Goal: Information Seeking & Learning: Learn about a topic

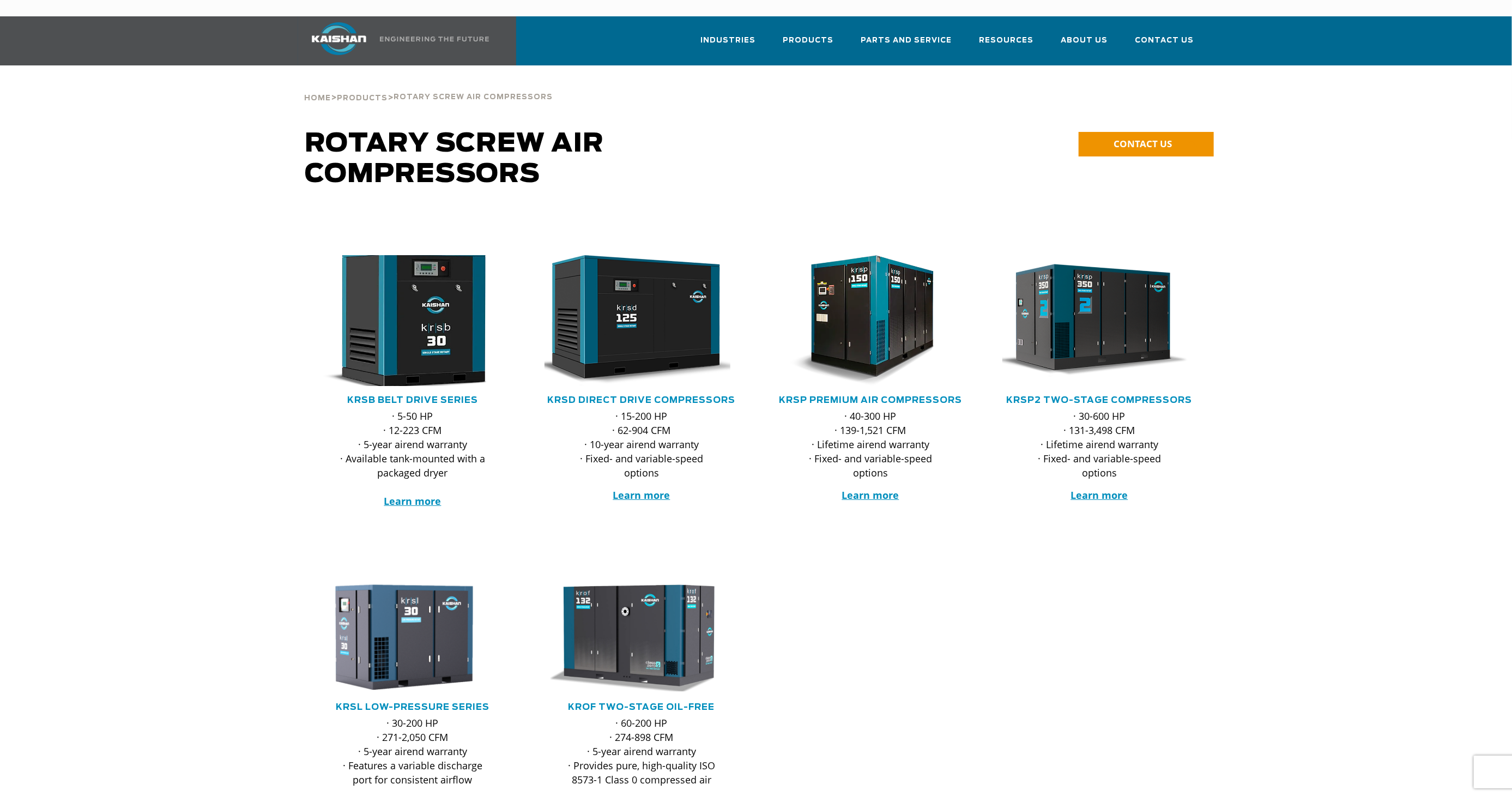
click at [424, 273] on img at bounding box center [404, 321] width 213 height 144
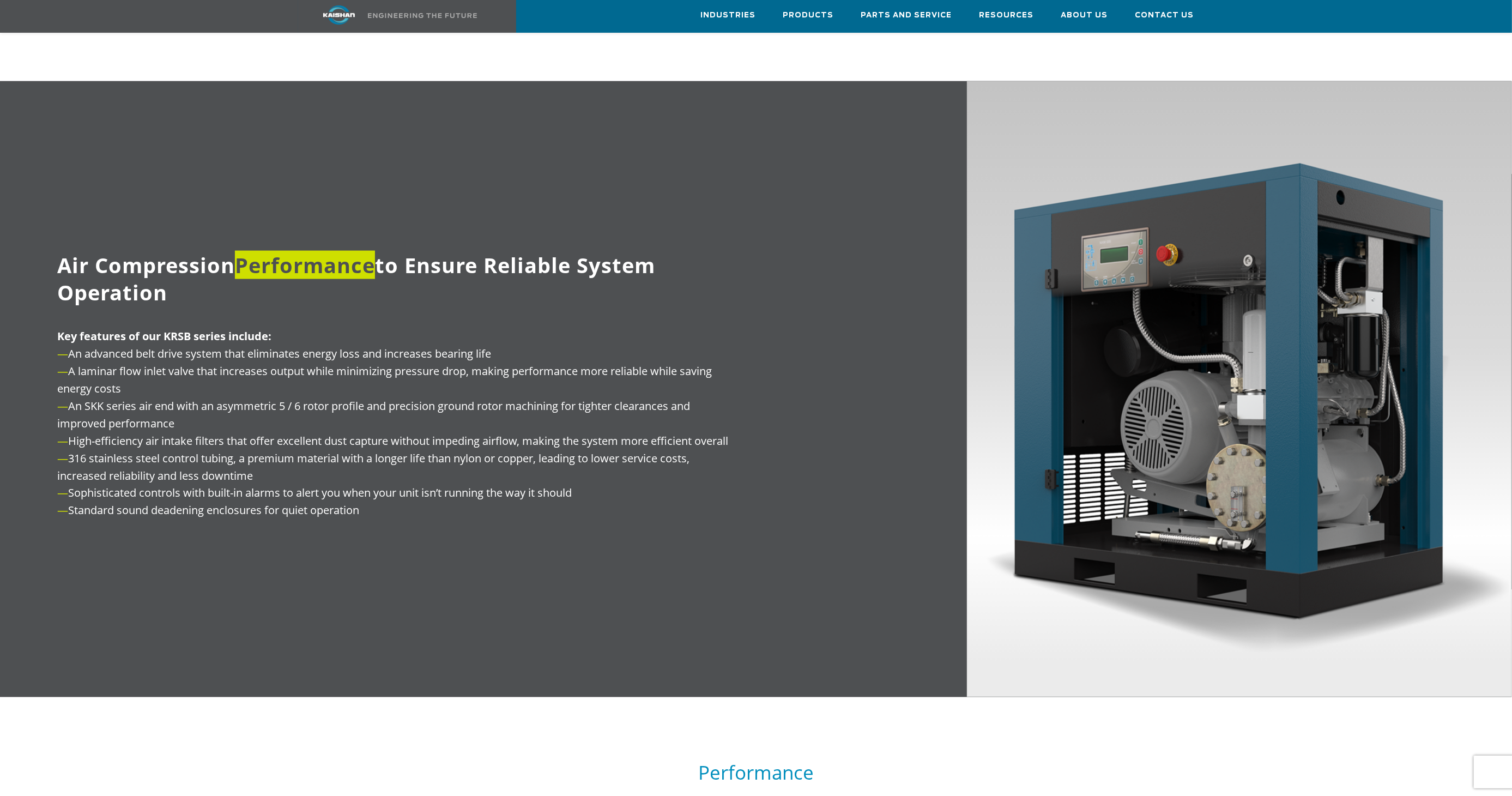
scroll to position [1636, 0]
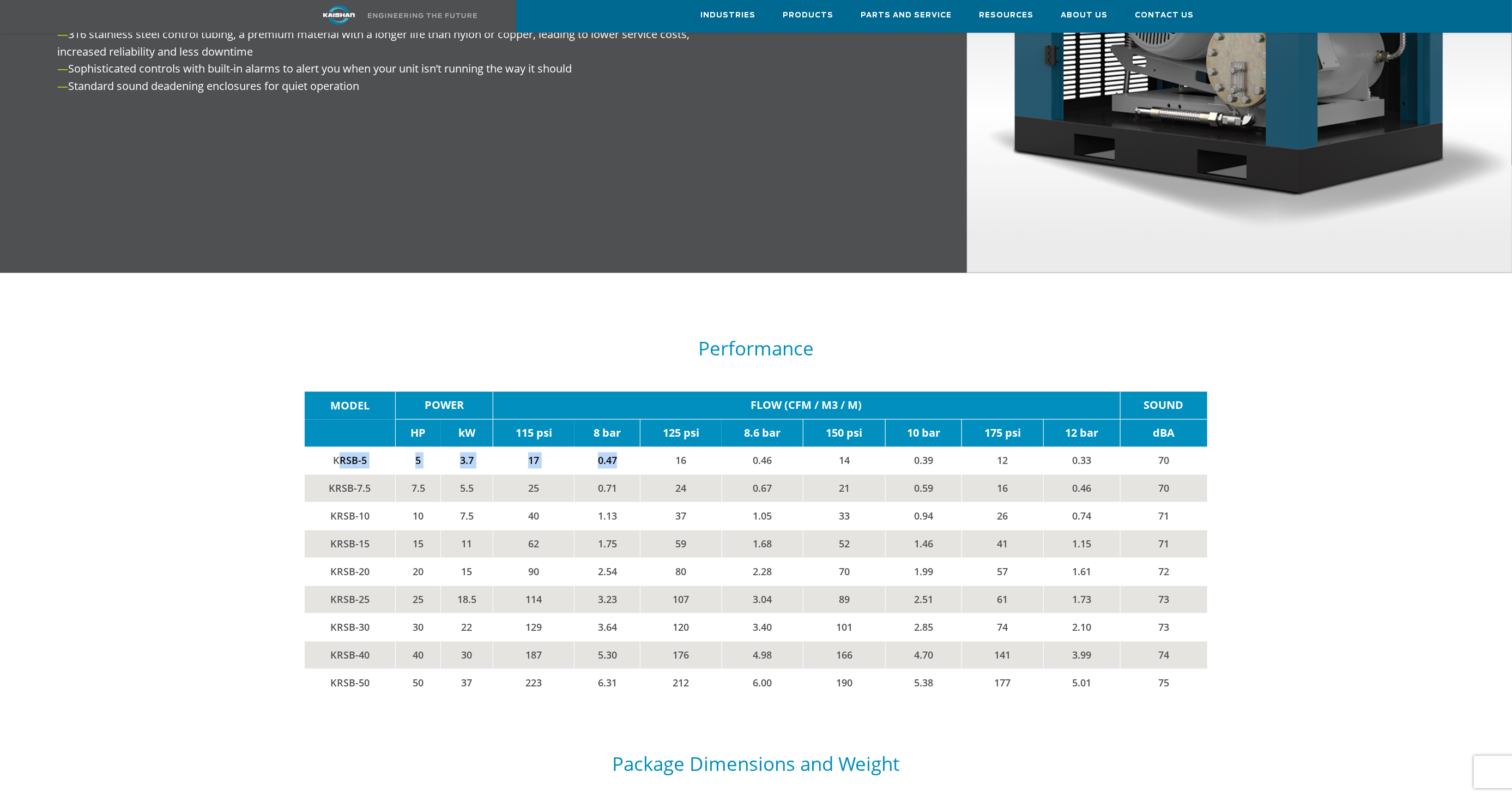
drag, startPoint x: 337, startPoint y: 438, endPoint x: 622, endPoint y: 441, distance: 285.0
click at [622, 447] on tr "KRSB-5 5 3.7 17 0.47 16 0.46 14 0.39 12 0.33 70" at bounding box center [756, 460] width 903 height 28
drag, startPoint x: 622, startPoint y: 441, endPoint x: 743, endPoint y: 483, distance: 128.1
click at [743, 483] on td "0.67" at bounding box center [762, 489] width 82 height 28
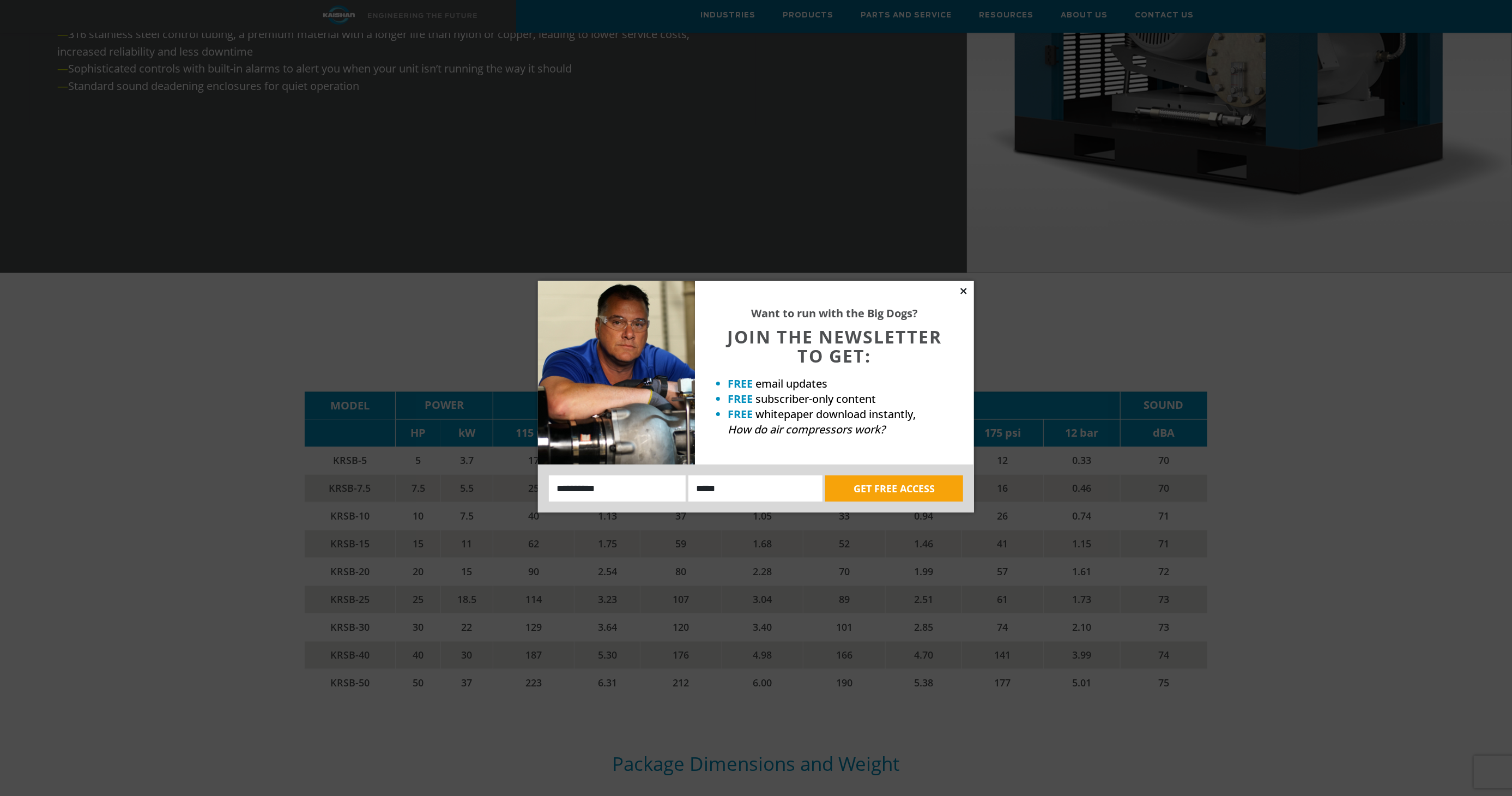
click at [963, 292] on icon at bounding box center [963, 291] width 6 height 6
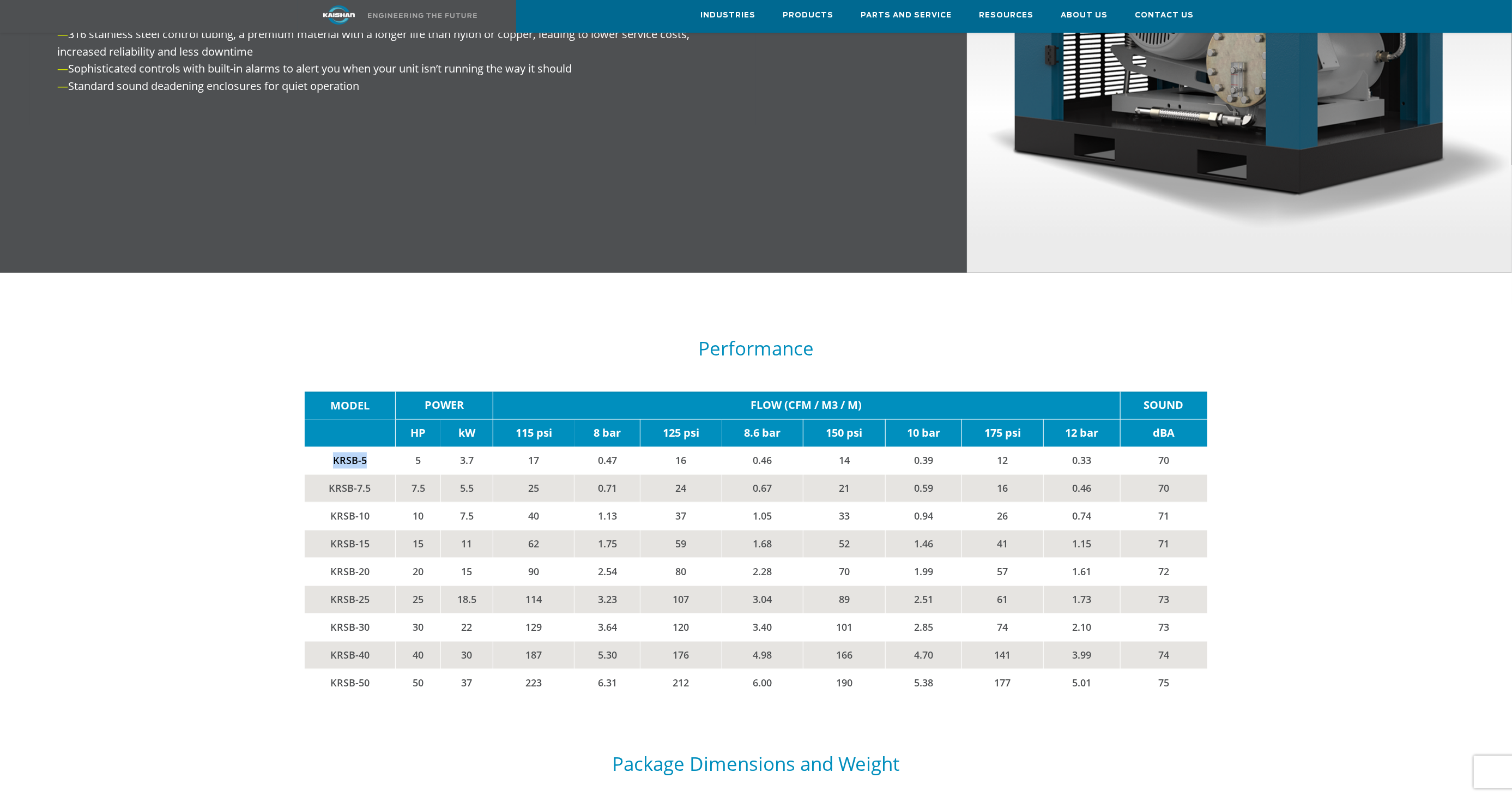
drag, startPoint x: 323, startPoint y: 440, endPoint x: 371, endPoint y: 451, distance: 49.2
click at [371, 451] on td "KRSB-5" at bounding box center [350, 460] width 91 height 28
copy td "KRSB-5"
